Goal: Navigation & Orientation: Find specific page/section

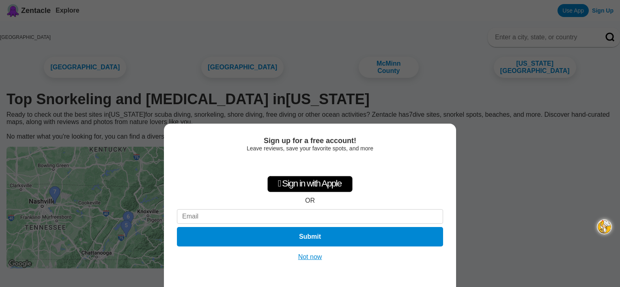
click at [302, 253] on button "Not now" at bounding box center [310, 257] width 29 height 8
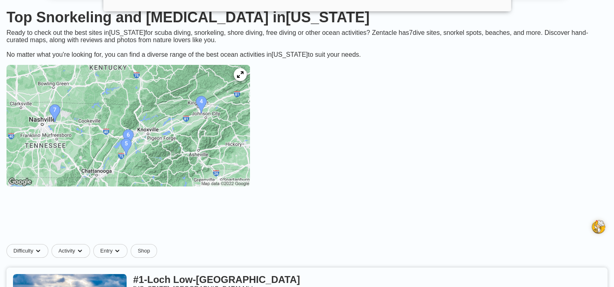
scroll to position [86, 0]
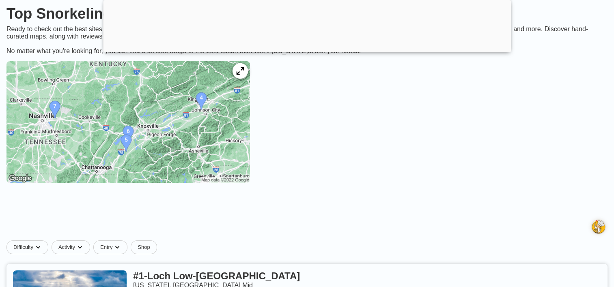
click at [244, 75] on icon at bounding box center [240, 71] width 8 height 8
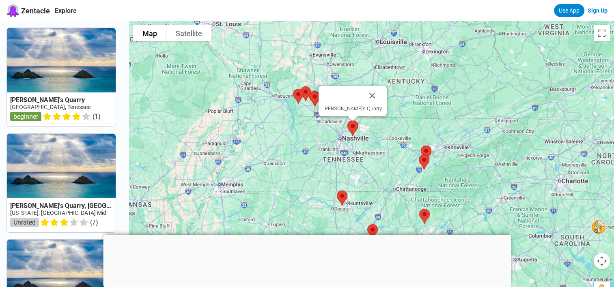
click at [357, 133] on img at bounding box center [352, 128] width 17 height 21
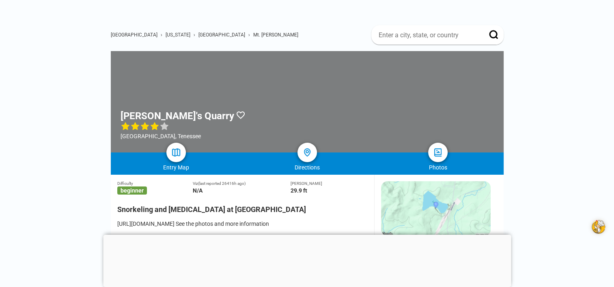
scroll to position [37, 0]
